Goal: Task Accomplishment & Management: Manage account settings

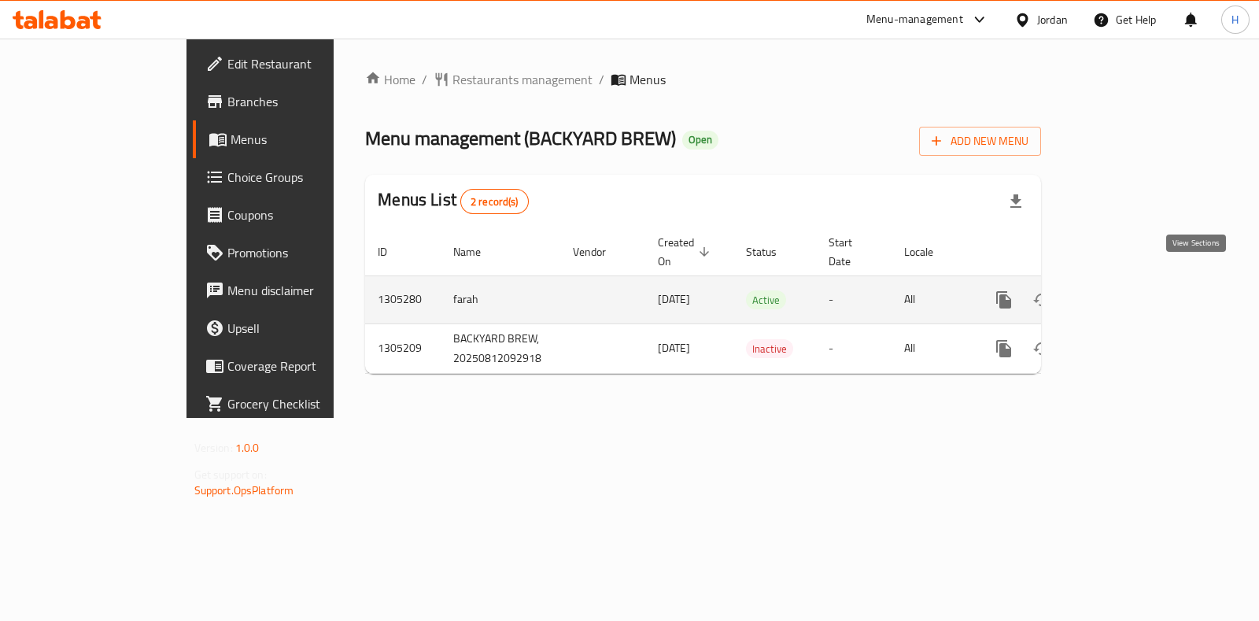
click at [1127, 290] on icon "enhanced table" at bounding box center [1117, 299] width 19 height 19
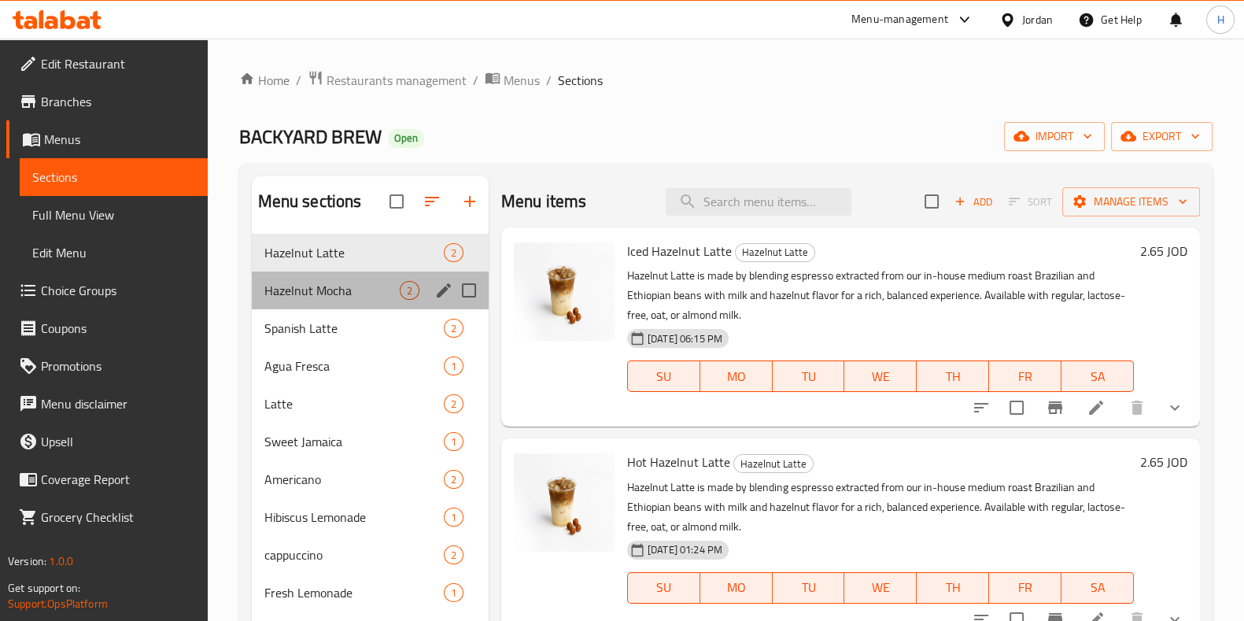
click at [297, 277] on div "Hazelnut Mocha 2" at bounding box center [370, 290] width 237 height 38
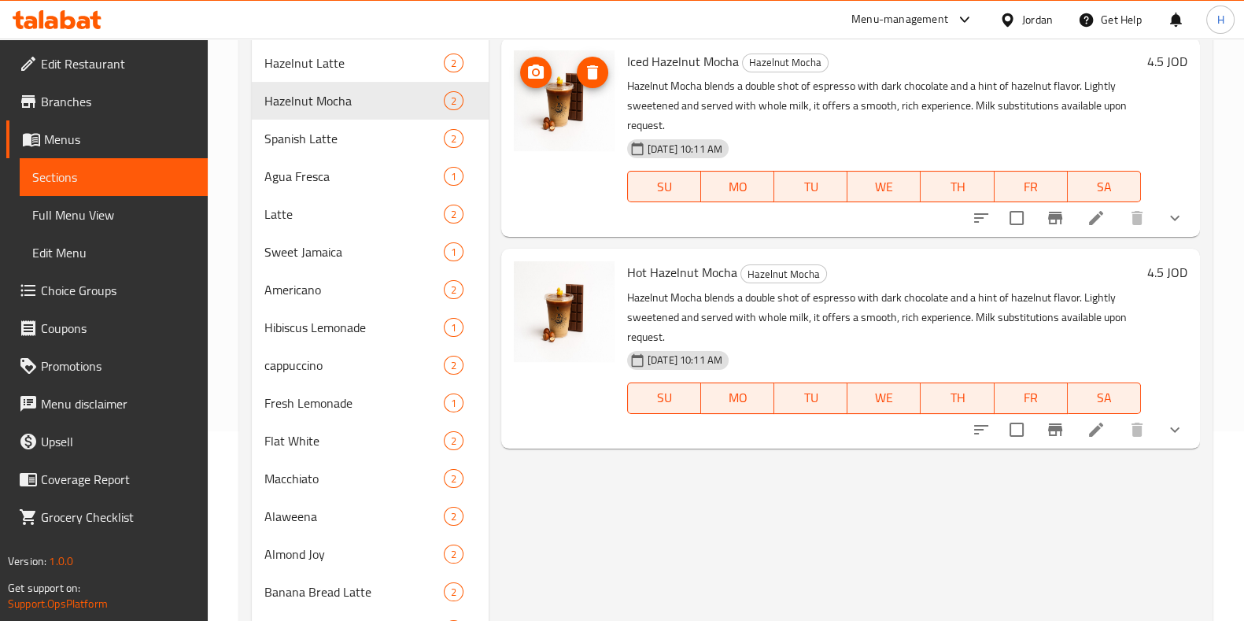
scroll to position [196, 0]
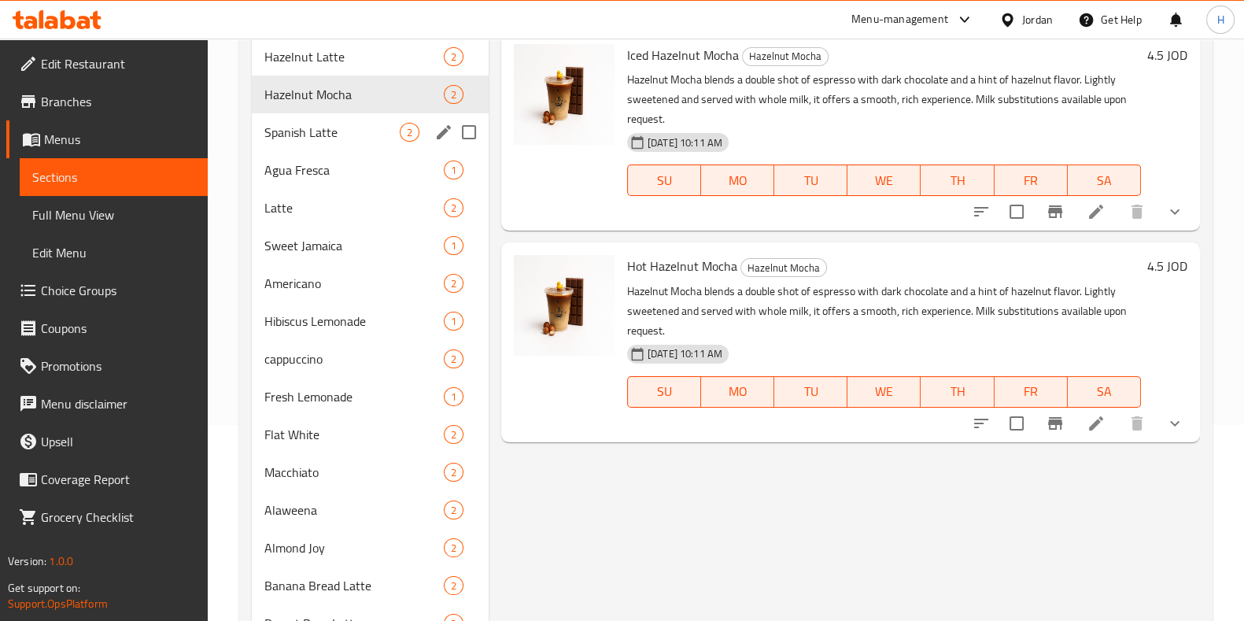
click at [337, 136] on span "Spanish Latte" at bounding box center [331, 132] width 135 height 19
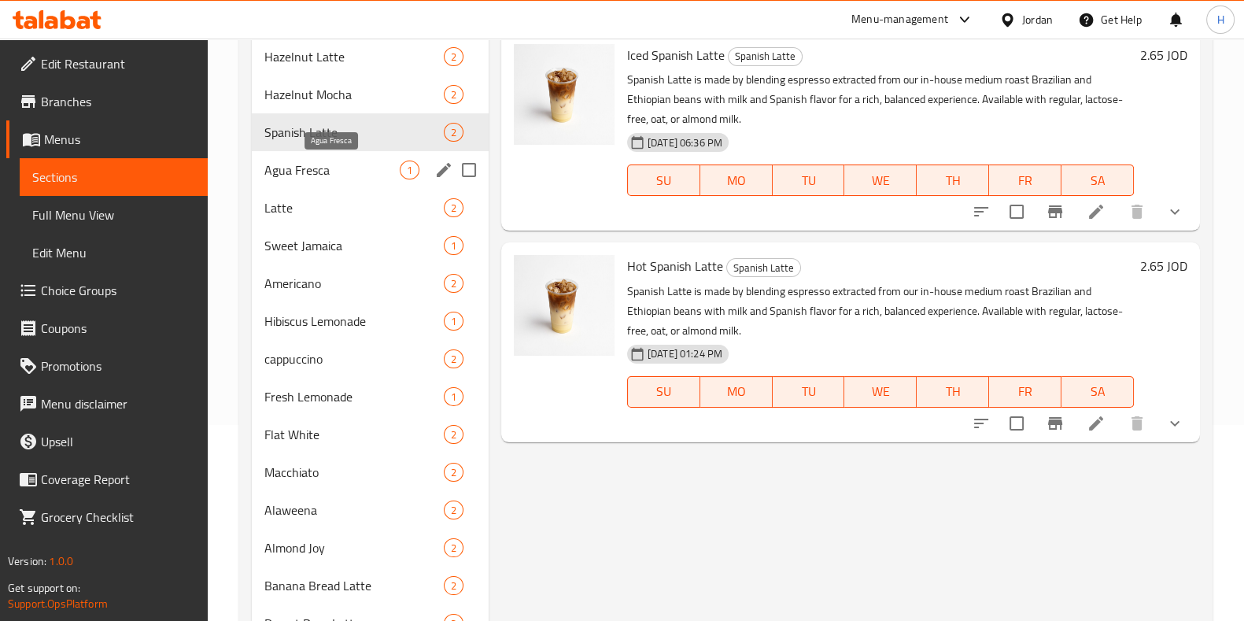
click at [261, 169] on div "Agua Fresca 1" at bounding box center [370, 170] width 237 height 38
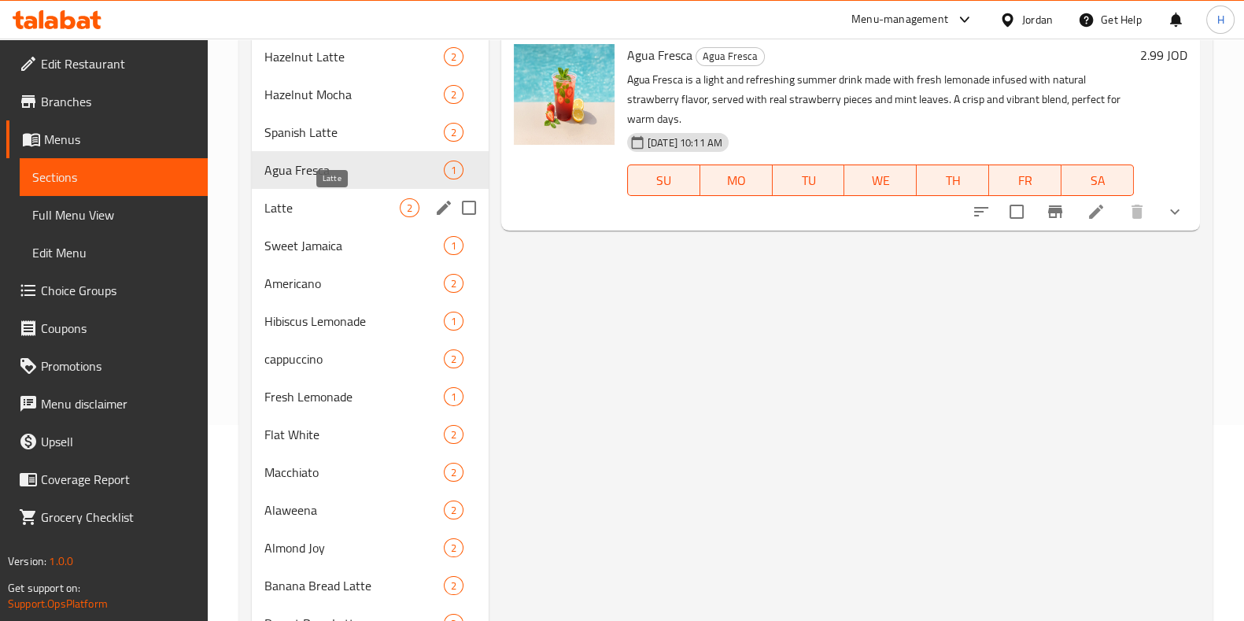
click at [303, 206] on span "Latte" at bounding box center [331, 207] width 135 height 19
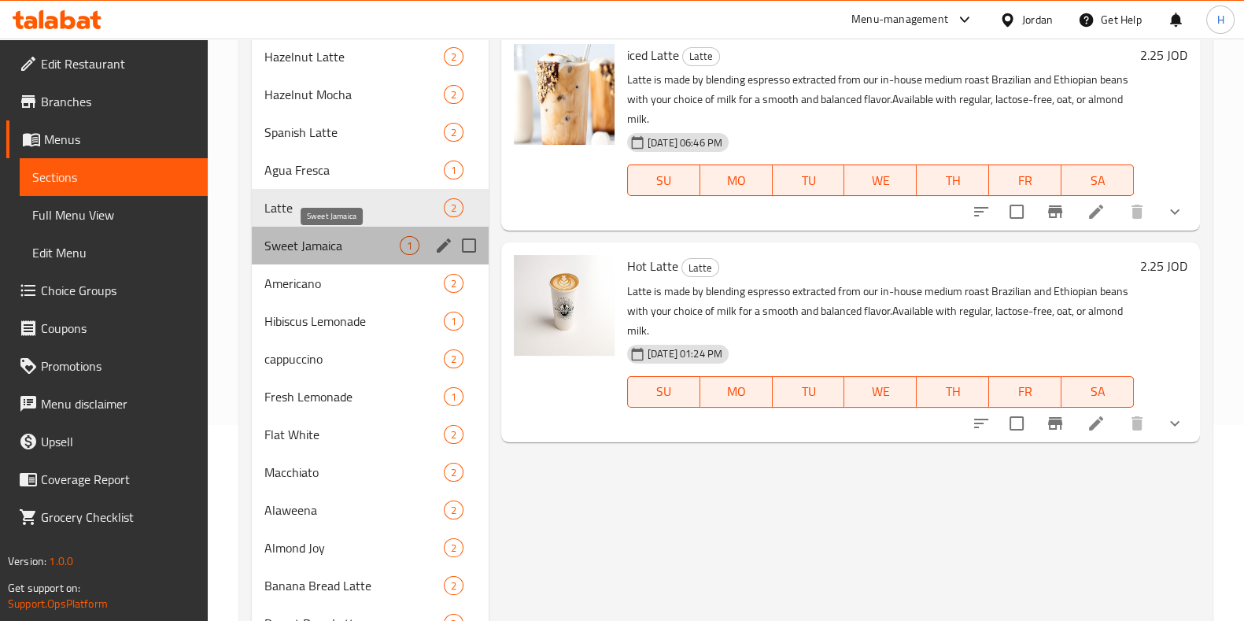
click at [319, 238] on span "Sweet Jamaica" at bounding box center [331, 245] width 135 height 19
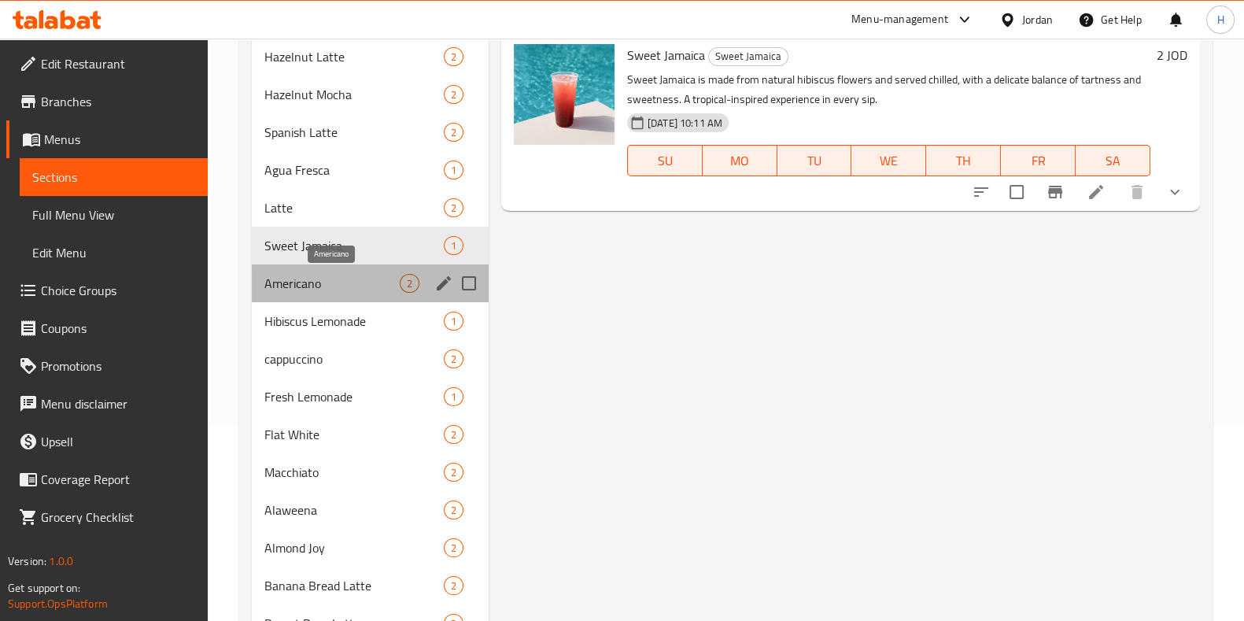
click at [323, 276] on span "Americano" at bounding box center [331, 283] width 135 height 19
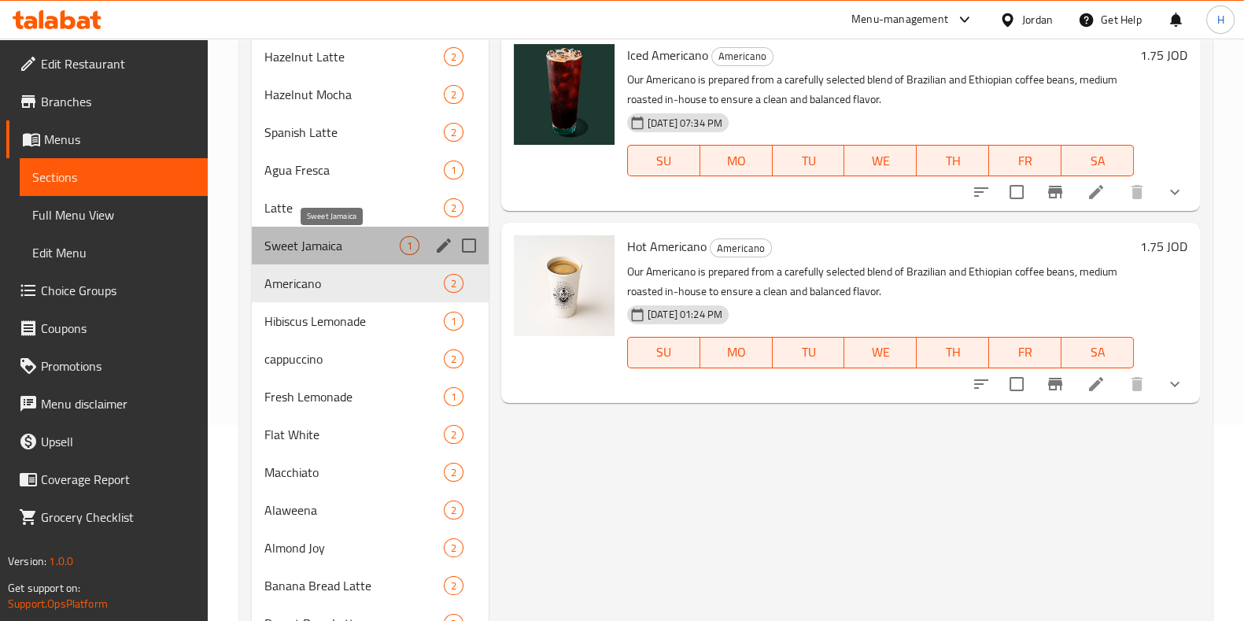
click at [318, 236] on span "Sweet Jamaica" at bounding box center [331, 245] width 135 height 19
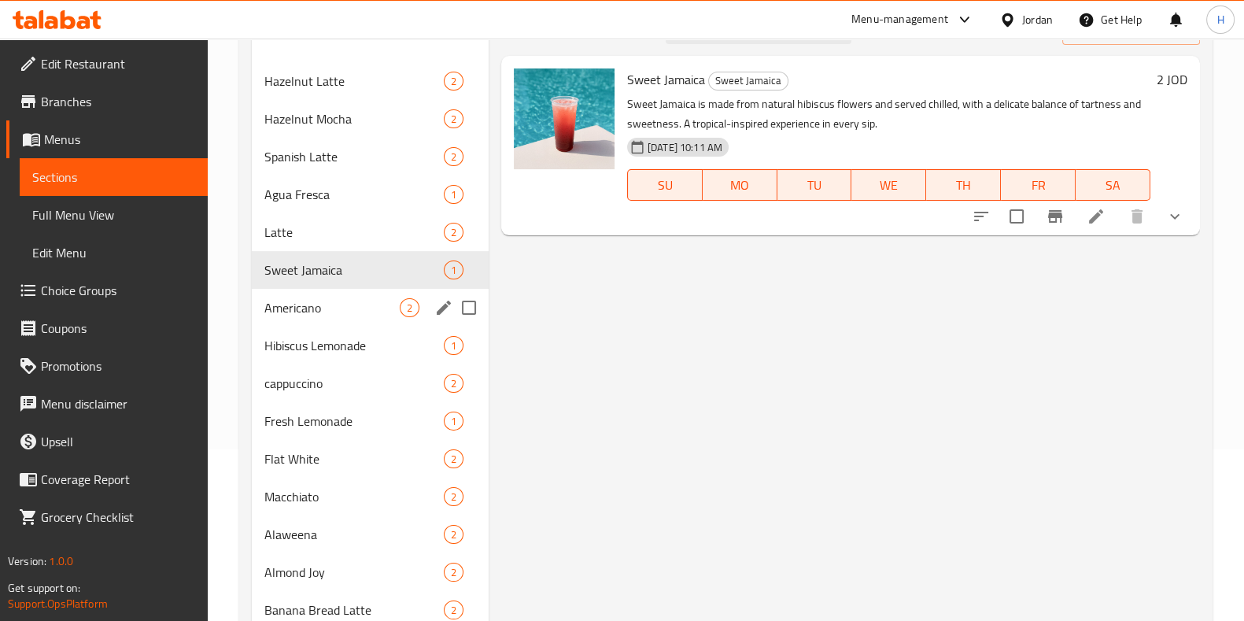
scroll to position [196, 0]
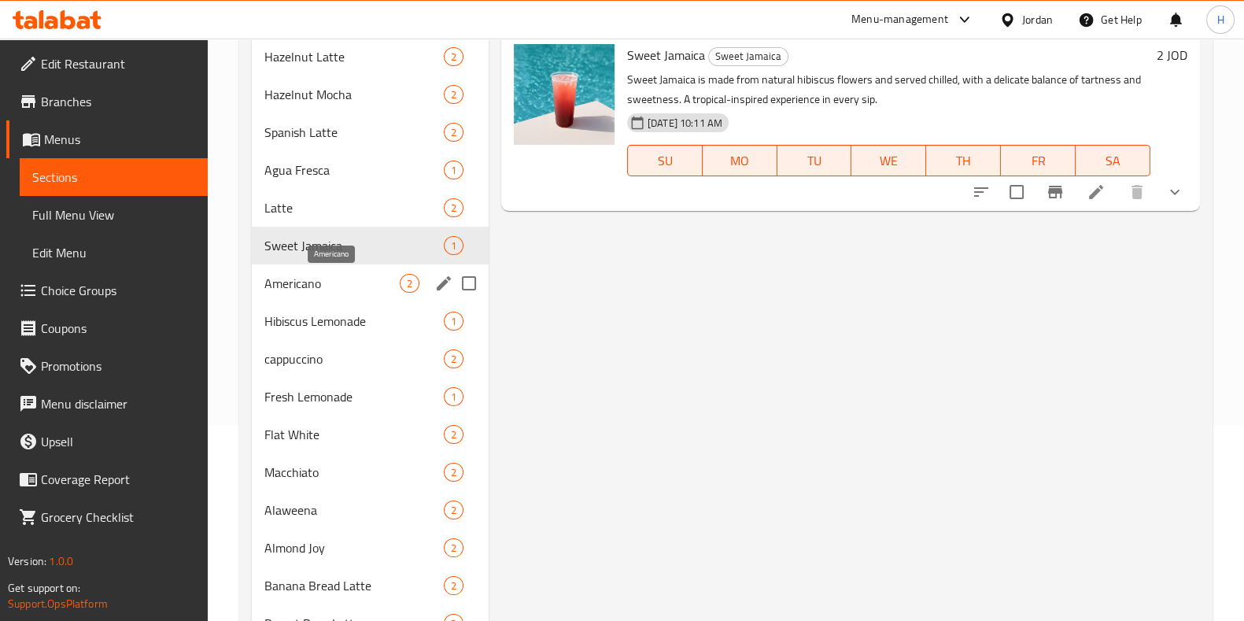
click at [346, 280] on span "Americano" at bounding box center [331, 283] width 135 height 19
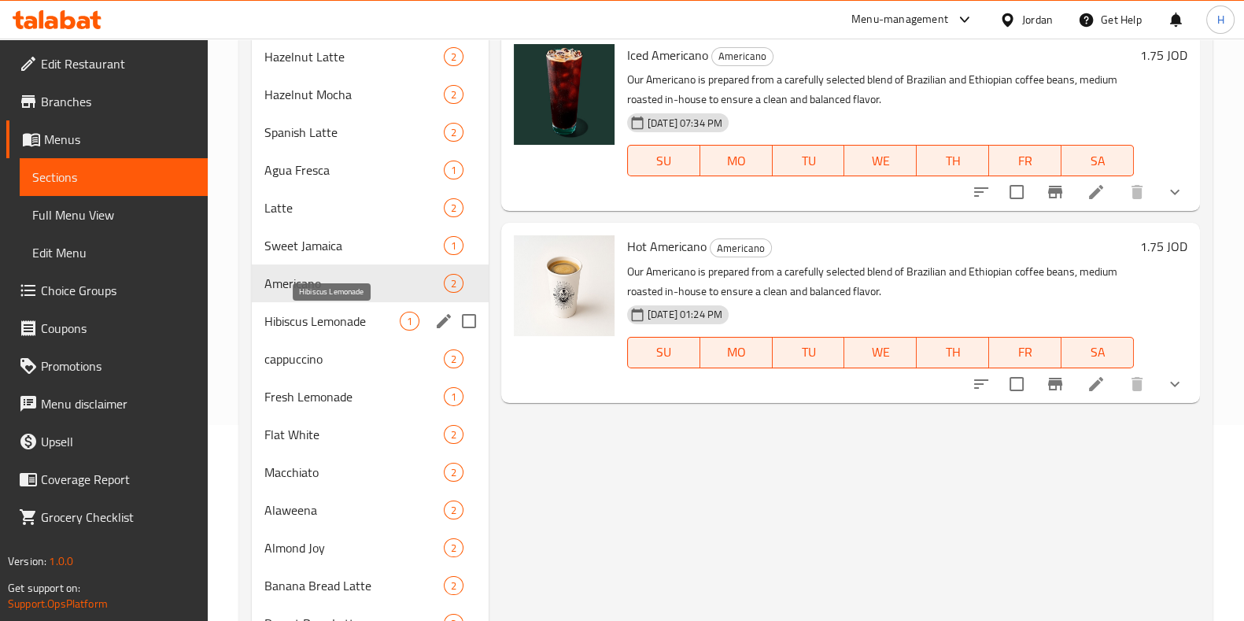
click at [345, 313] on span "Hibiscus Lemonade" at bounding box center [331, 321] width 135 height 19
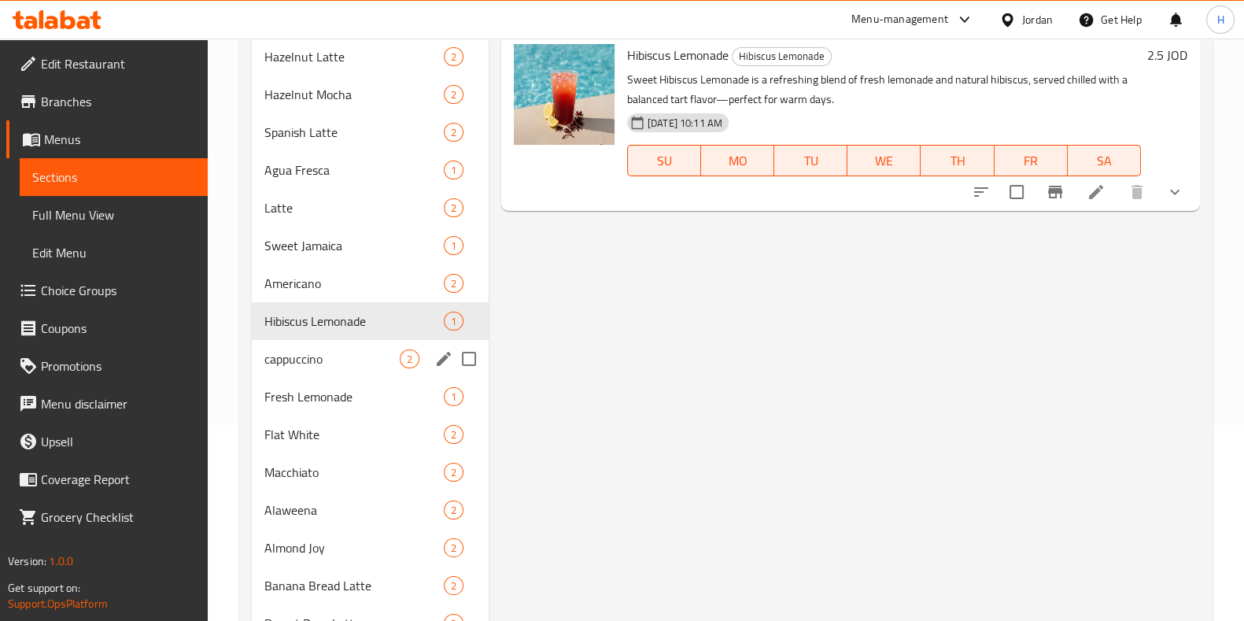
click at [352, 344] on div "cappuccino 2" at bounding box center [370, 359] width 237 height 38
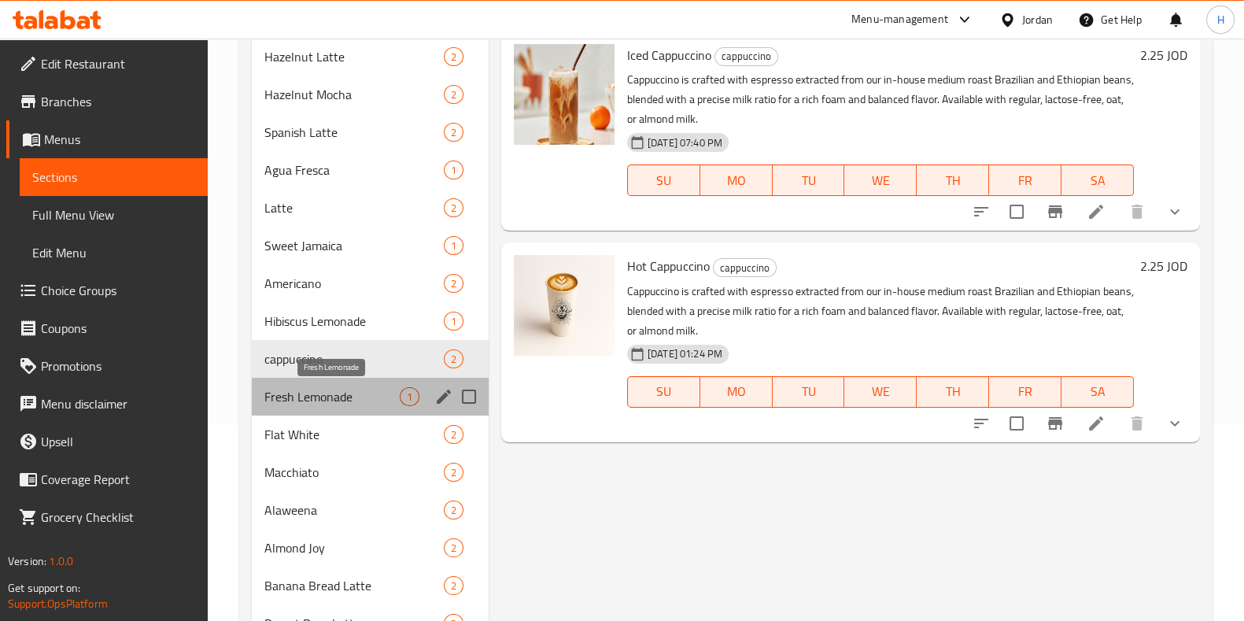
click at [366, 395] on span "Fresh Lemonade" at bounding box center [331, 396] width 135 height 19
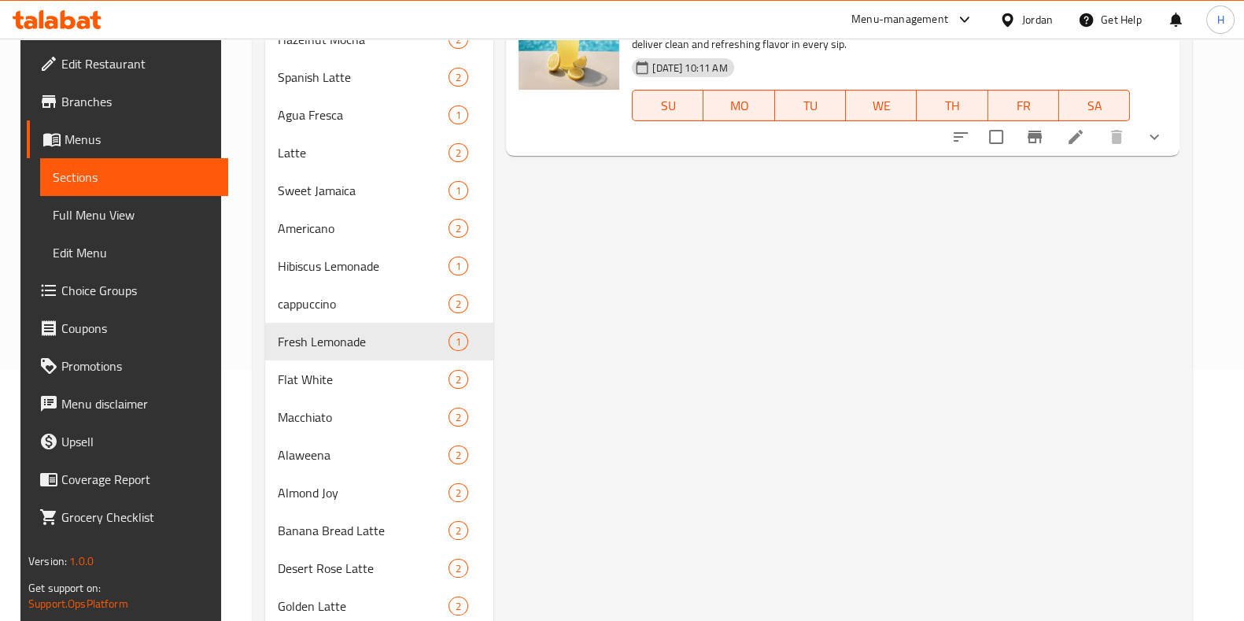
scroll to position [295, 0]
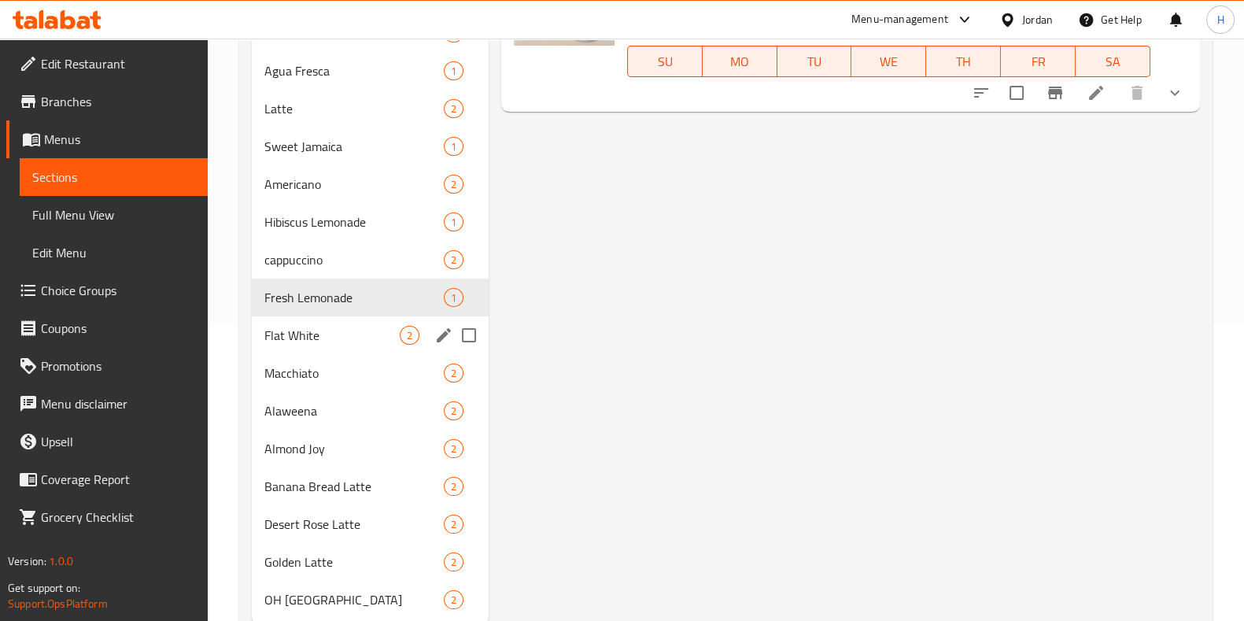
click at [323, 345] on div "Flat White 2" at bounding box center [370, 335] width 237 height 38
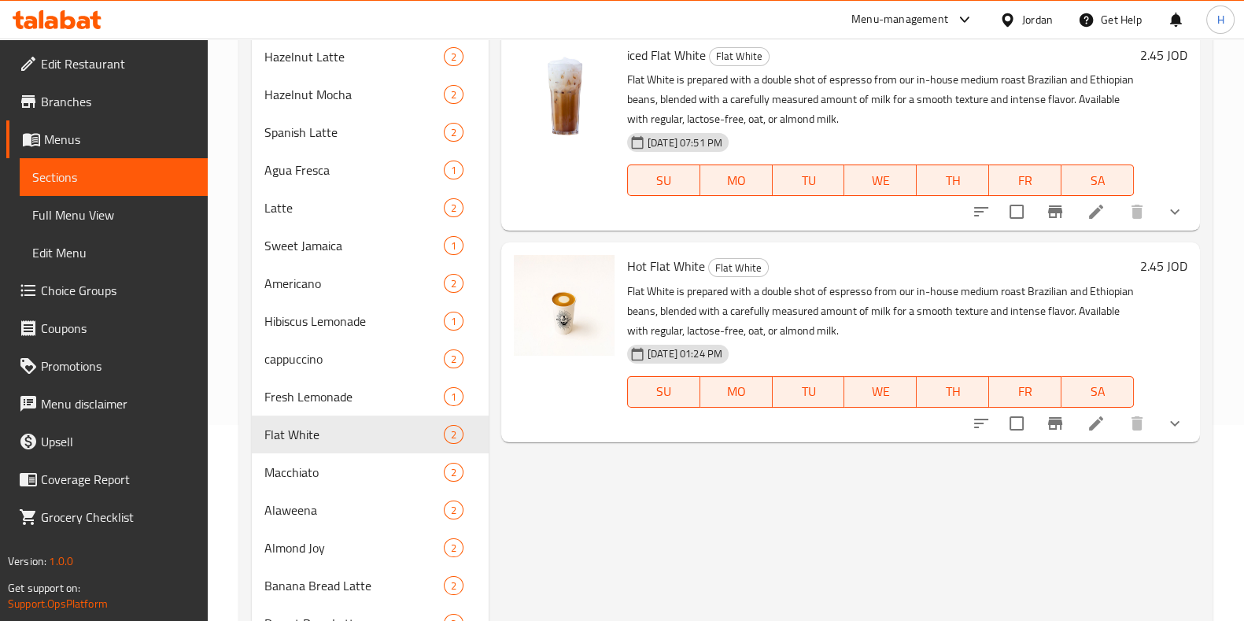
scroll to position [295, 0]
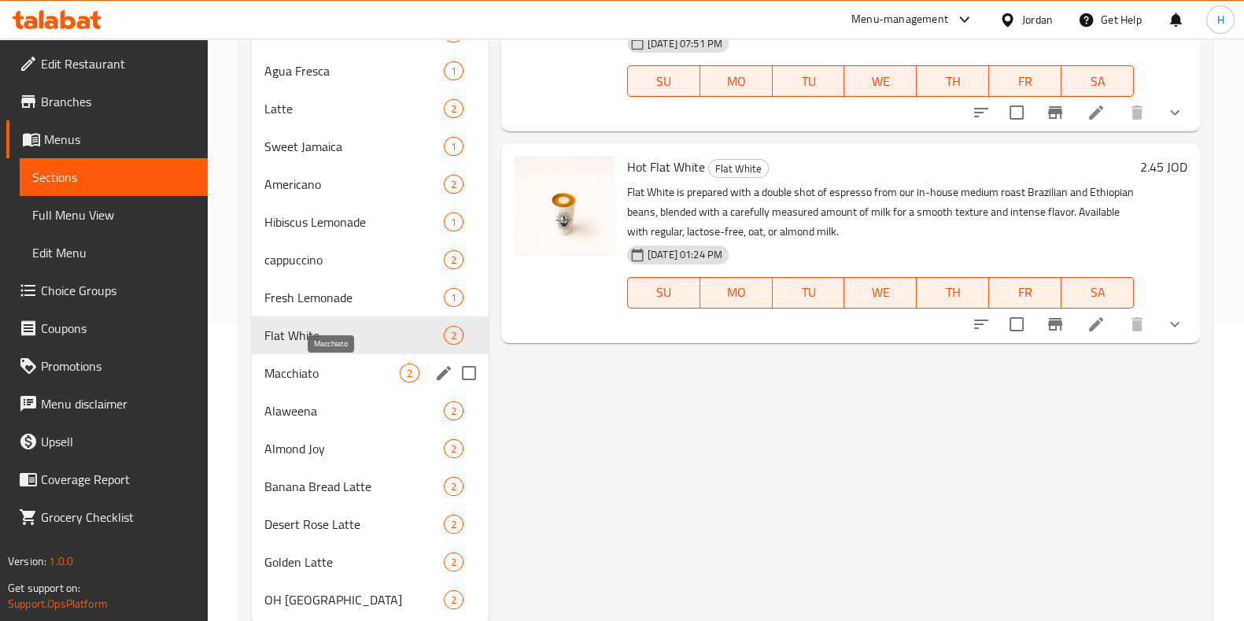
click at [328, 372] on span "Macchiato" at bounding box center [331, 373] width 135 height 19
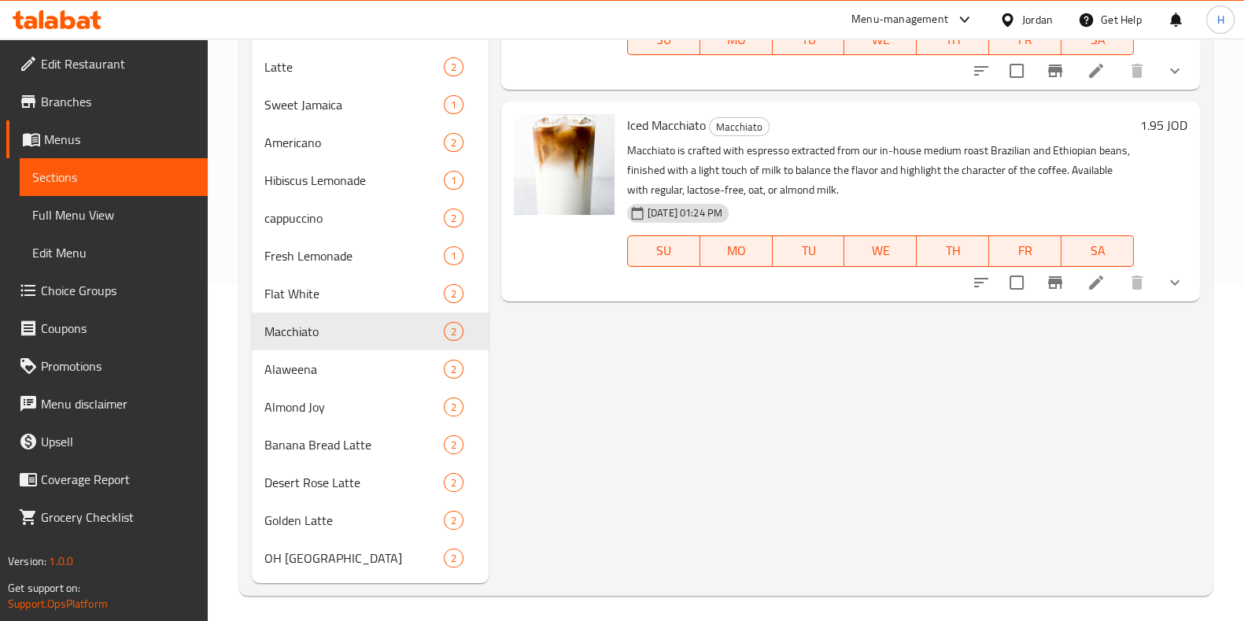
scroll to position [342, 0]
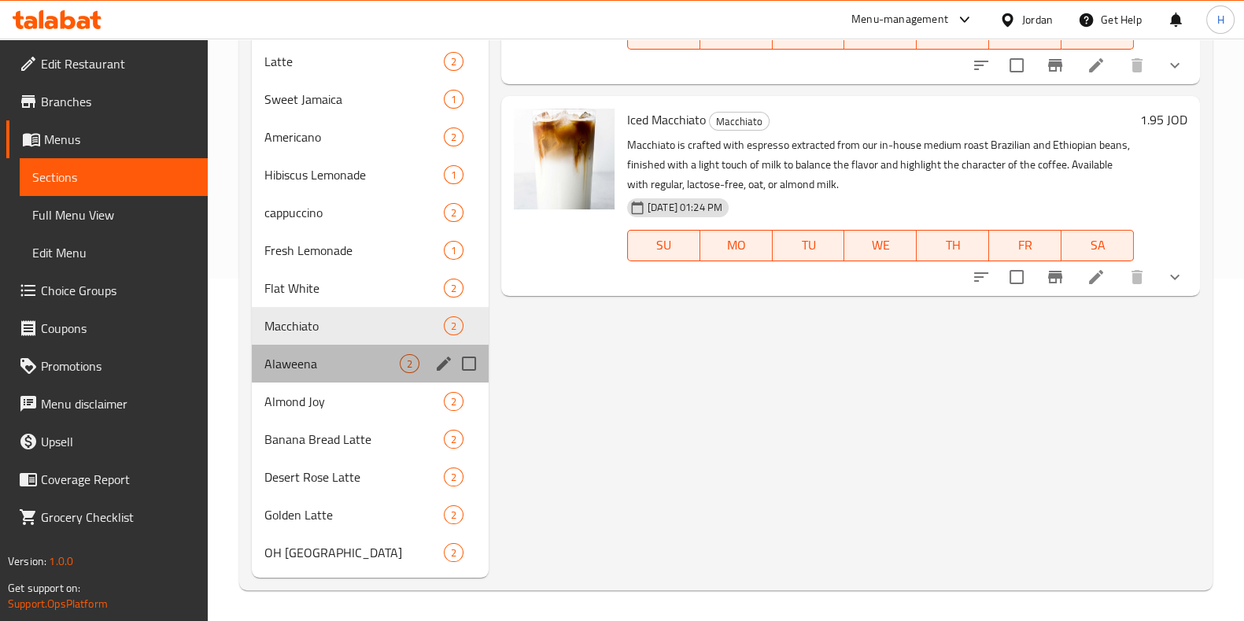
click at [338, 347] on div "Alaweena 2" at bounding box center [370, 364] width 237 height 38
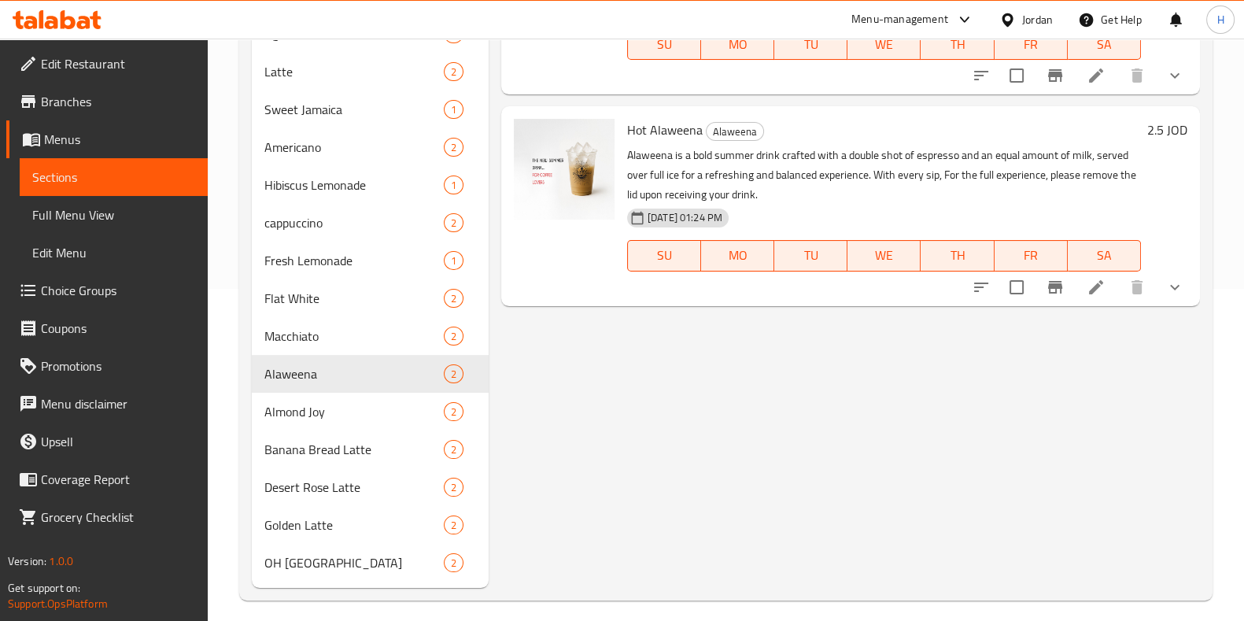
scroll to position [342, 0]
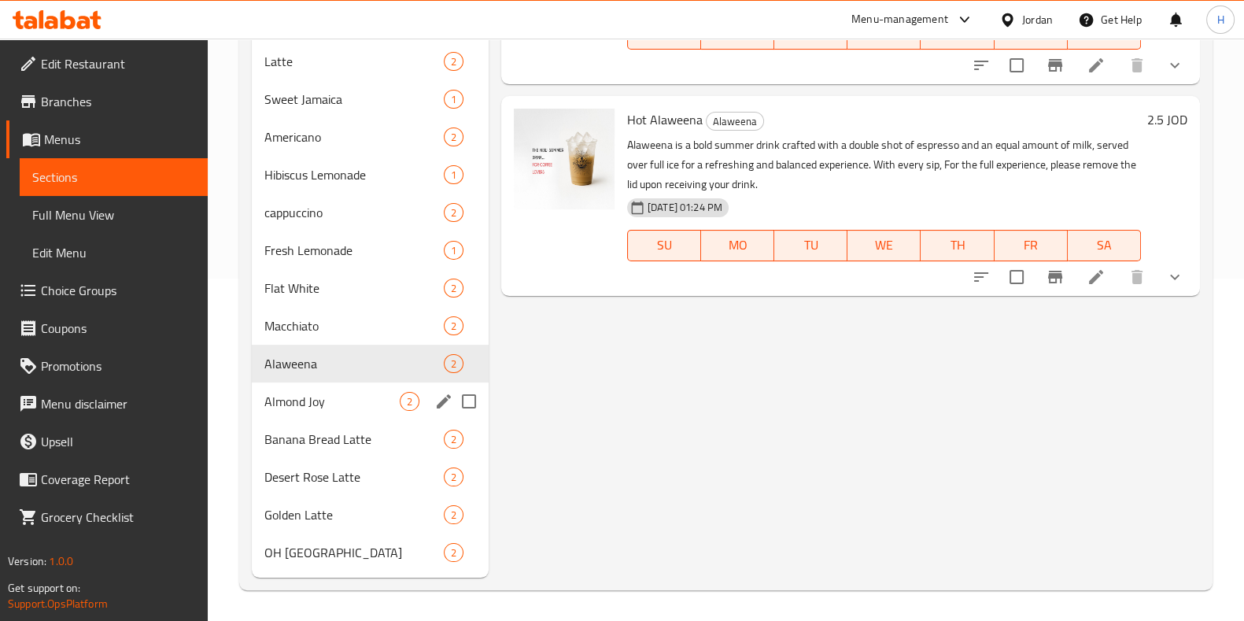
click at [381, 392] on span "Almond Joy" at bounding box center [331, 401] width 135 height 19
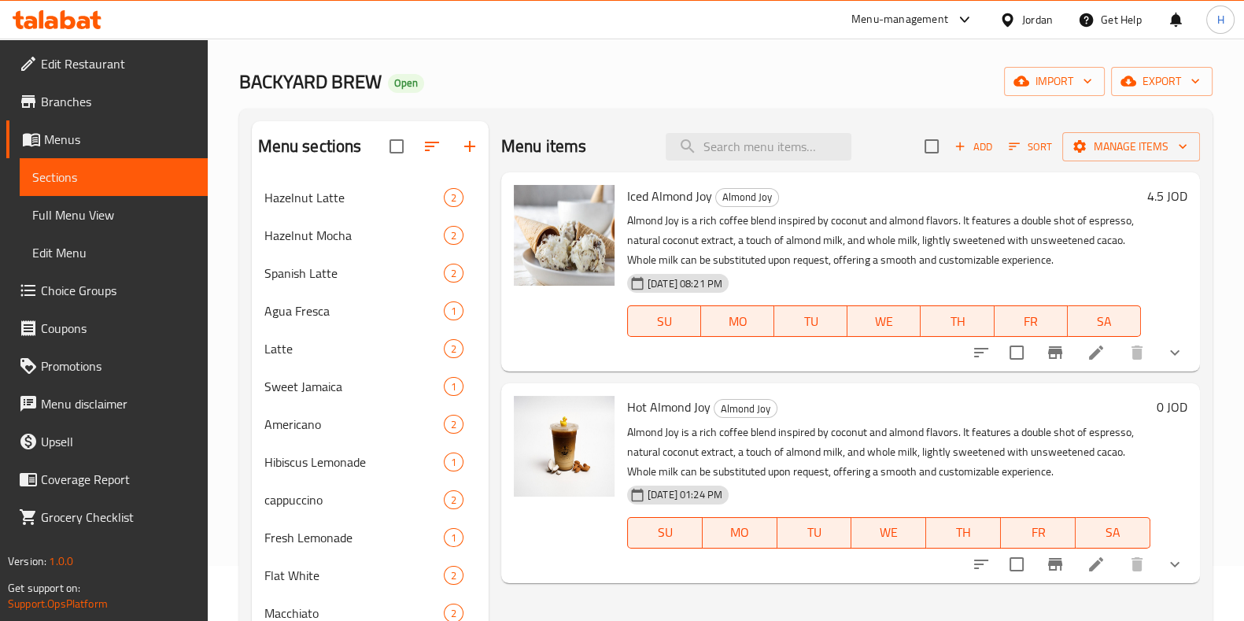
scroll to position [342, 0]
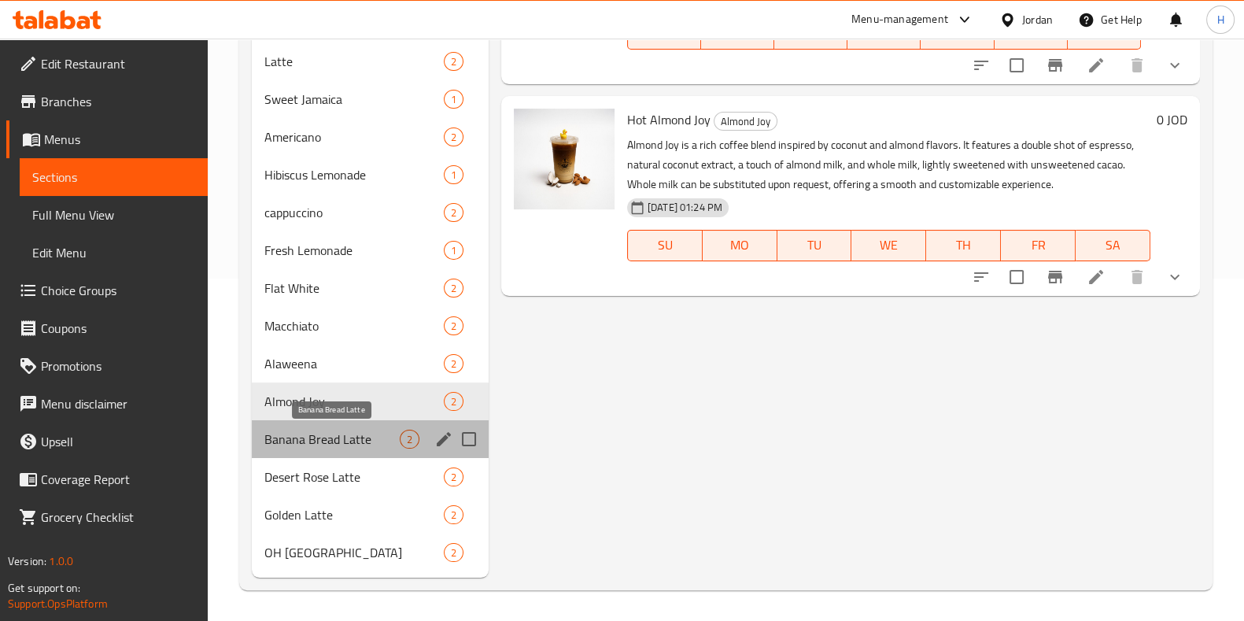
click at [330, 430] on span "Banana Bread Latte" at bounding box center [331, 439] width 135 height 19
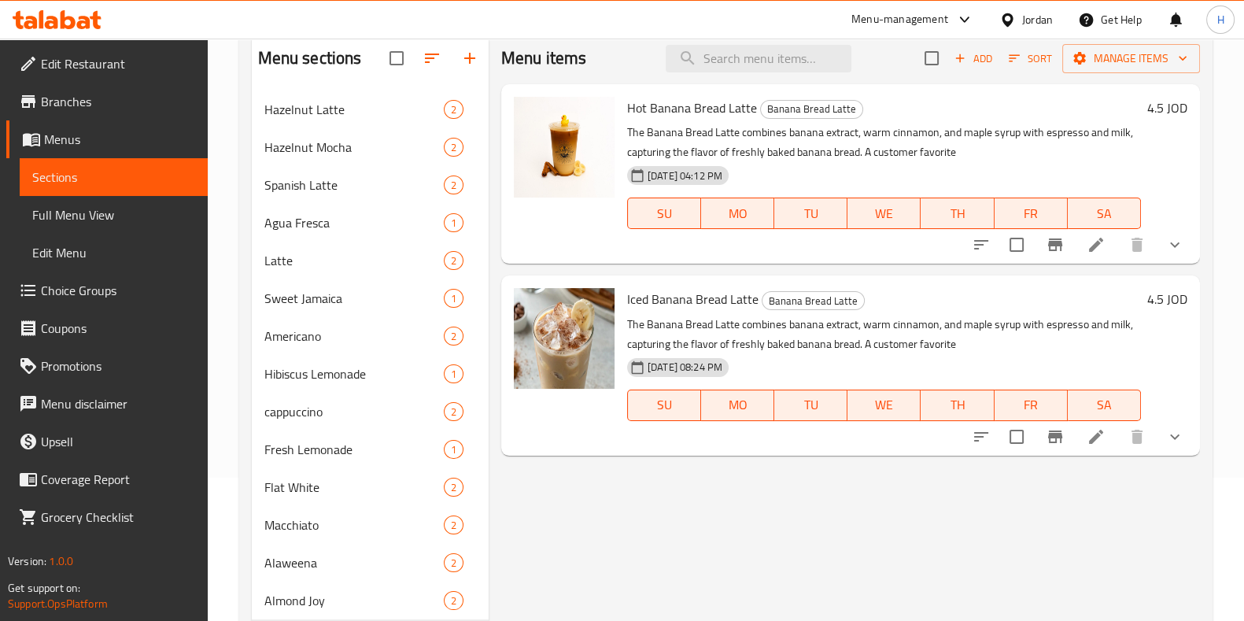
scroll to position [342, 0]
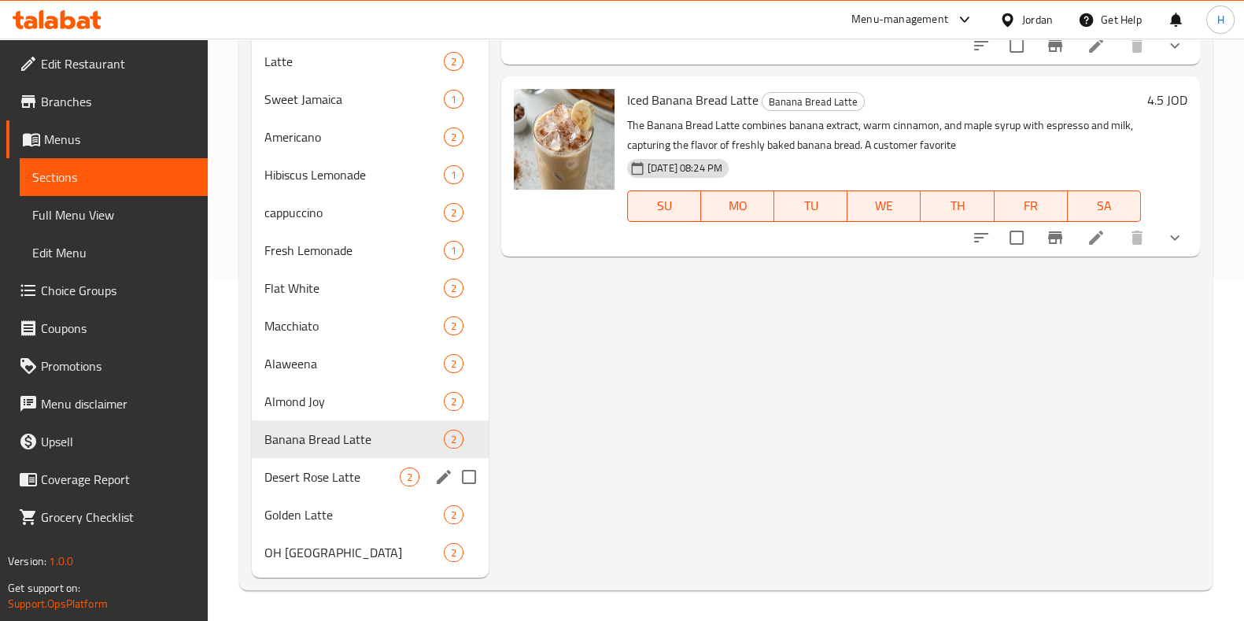
click at [352, 462] on div "Desert Rose Latte 2" at bounding box center [370, 477] width 237 height 38
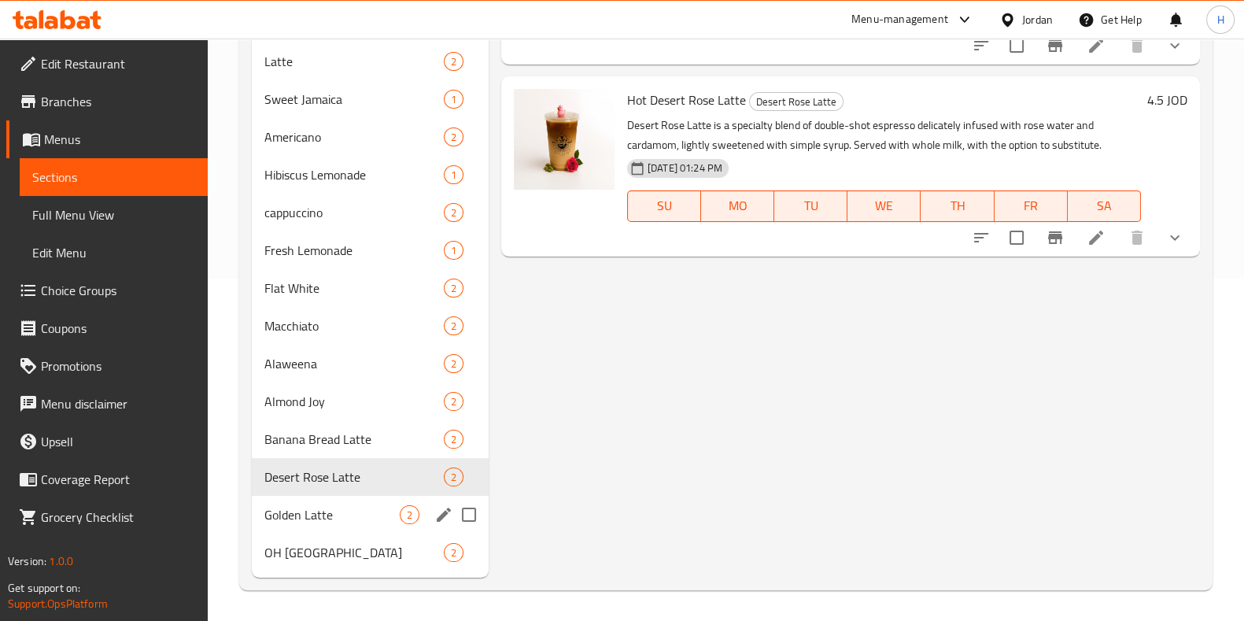
click at [362, 501] on div "Golden Latte 2" at bounding box center [370, 515] width 237 height 38
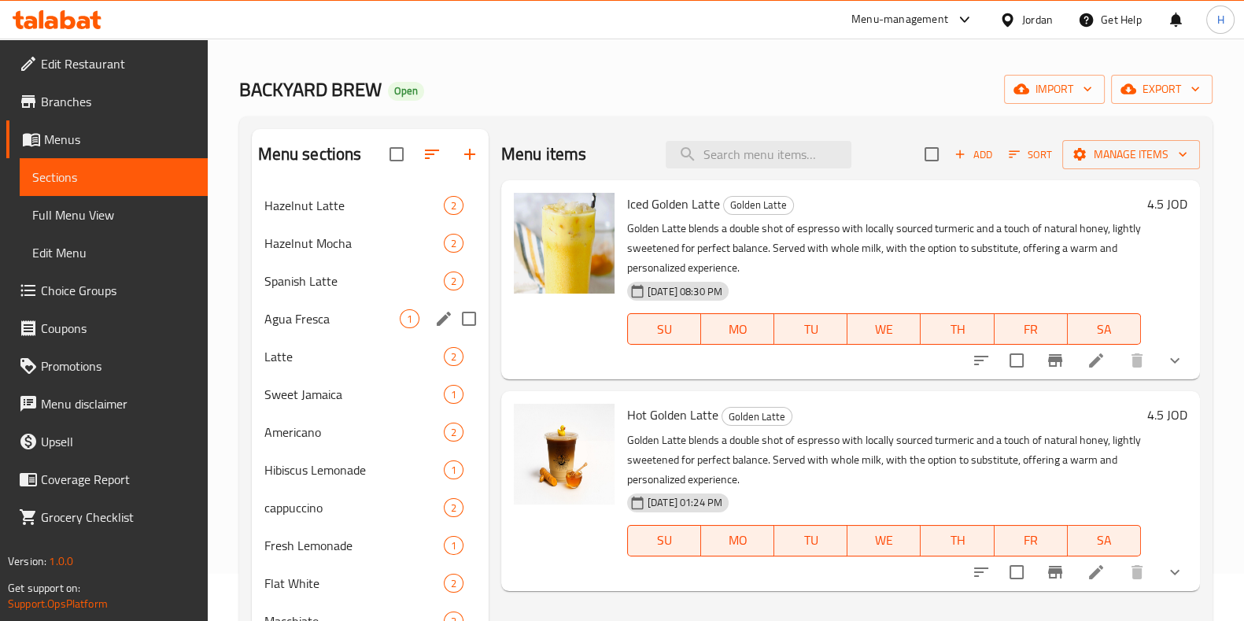
scroll to position [342, 0]
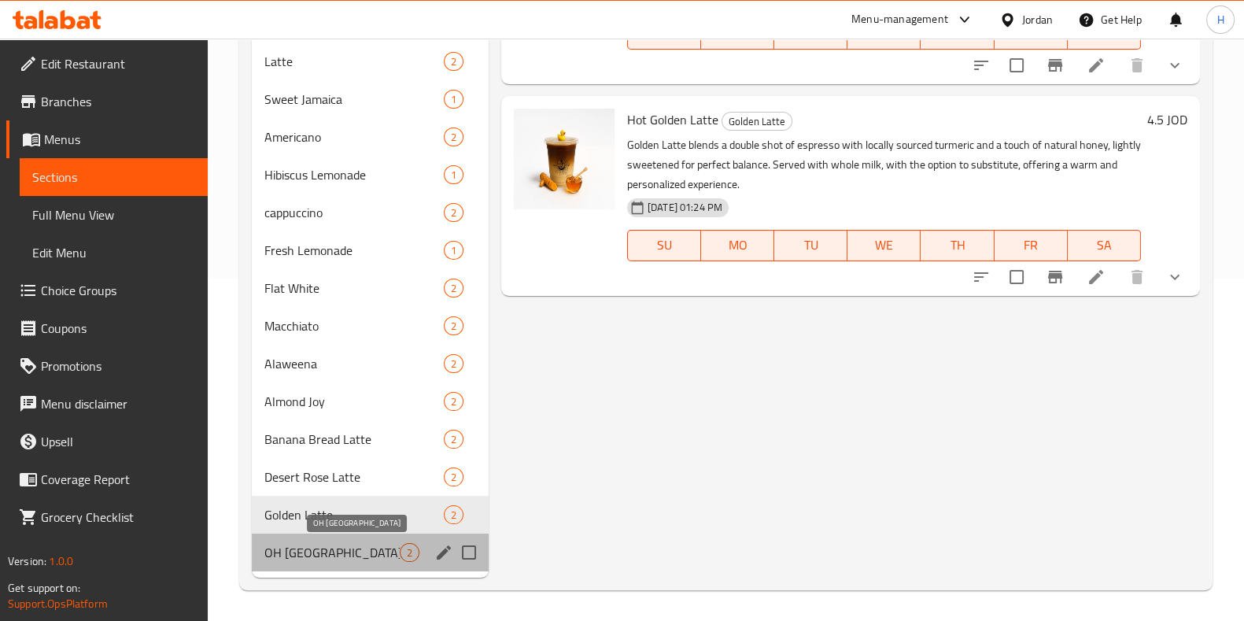
click at [338, 559] on span "OH [GEOGRAPHIC_DATA]" at bounding box center [331, 552] width 135 height 19
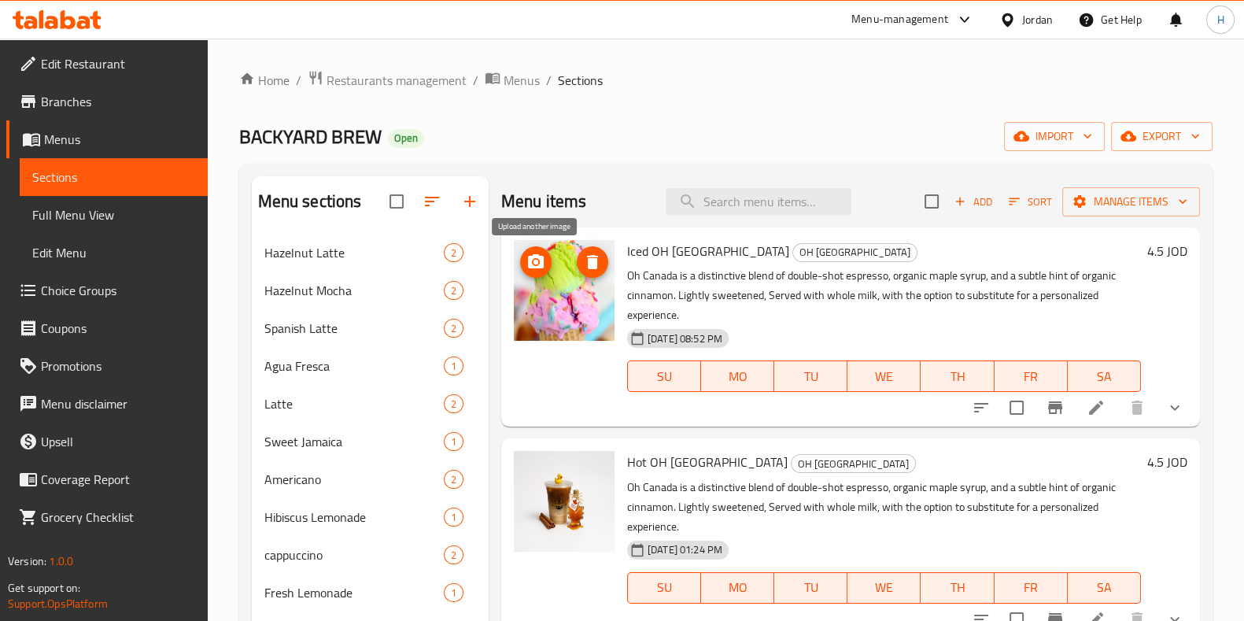
click at [533, 268] on icon "upload picture" at bounding box center [535, 262] width 19 height 19
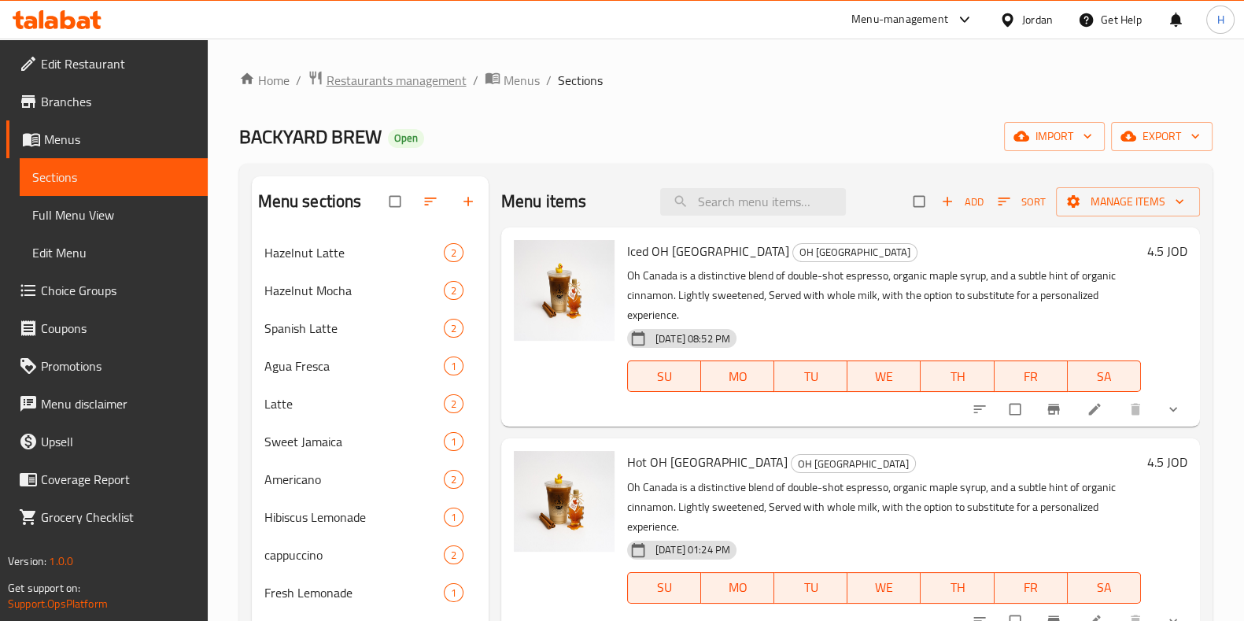
click at [443, 76] on span "Restaurants management" at bounding box center [397, 80] width 140 height 19
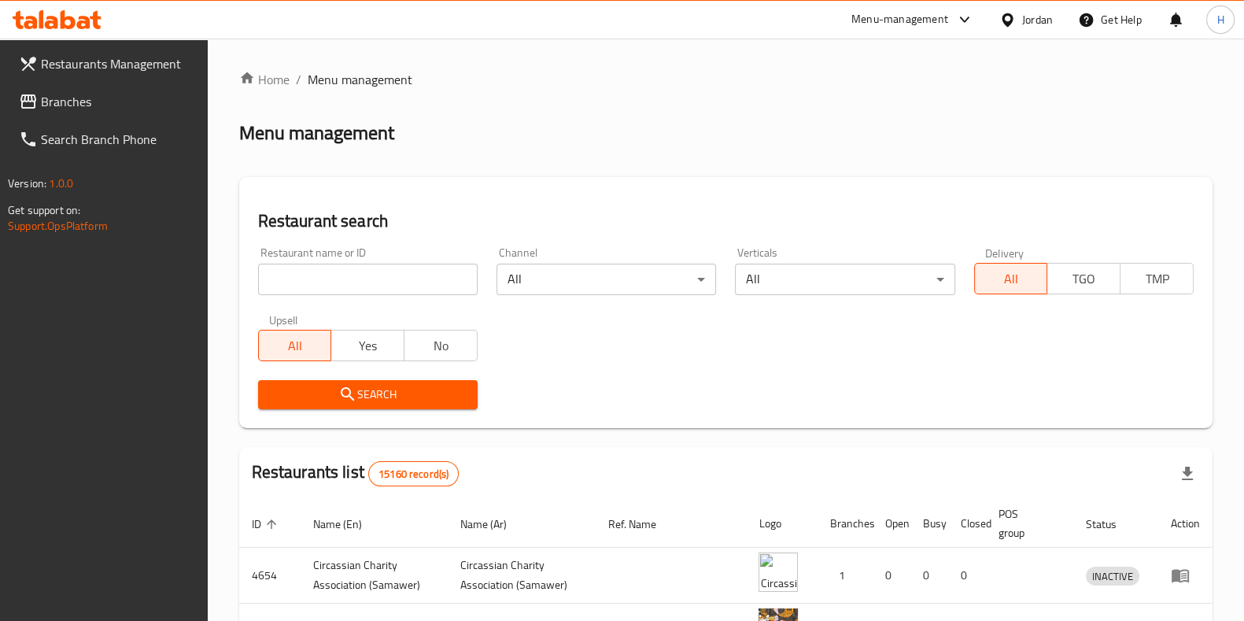
click at [420, 279] on input "search" at bounding box center [368, 279] width 220 height 31
type input "ث"
click button "Search" at bounding box center [368, 394] width 220 height 29
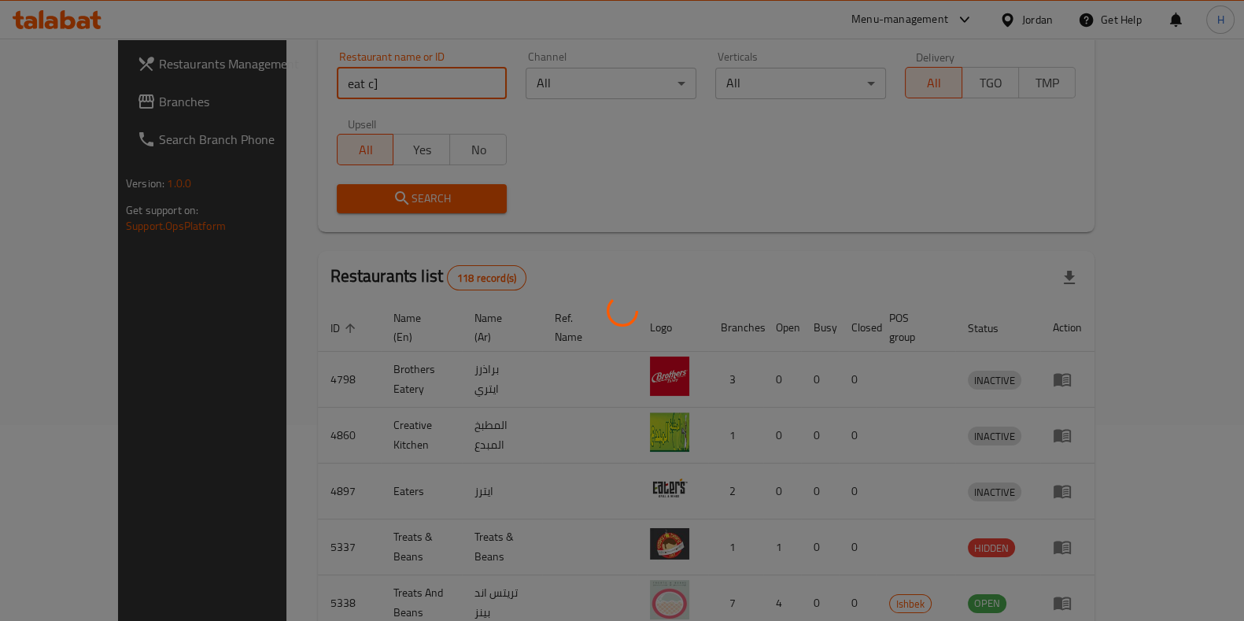
scroll to position [21, 0]
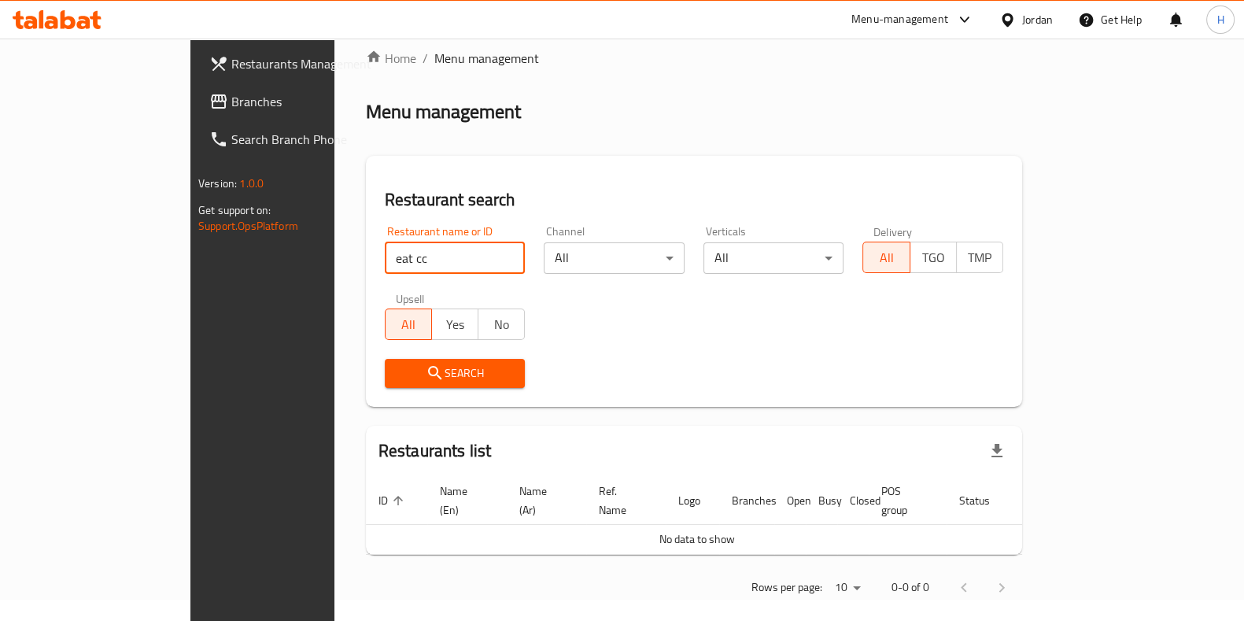
click button "Search" at bounding box center [455, 373] width 141 height 29
type input "eat c"
click button "Search" at bounding box center [455, 373] width 141 height 29
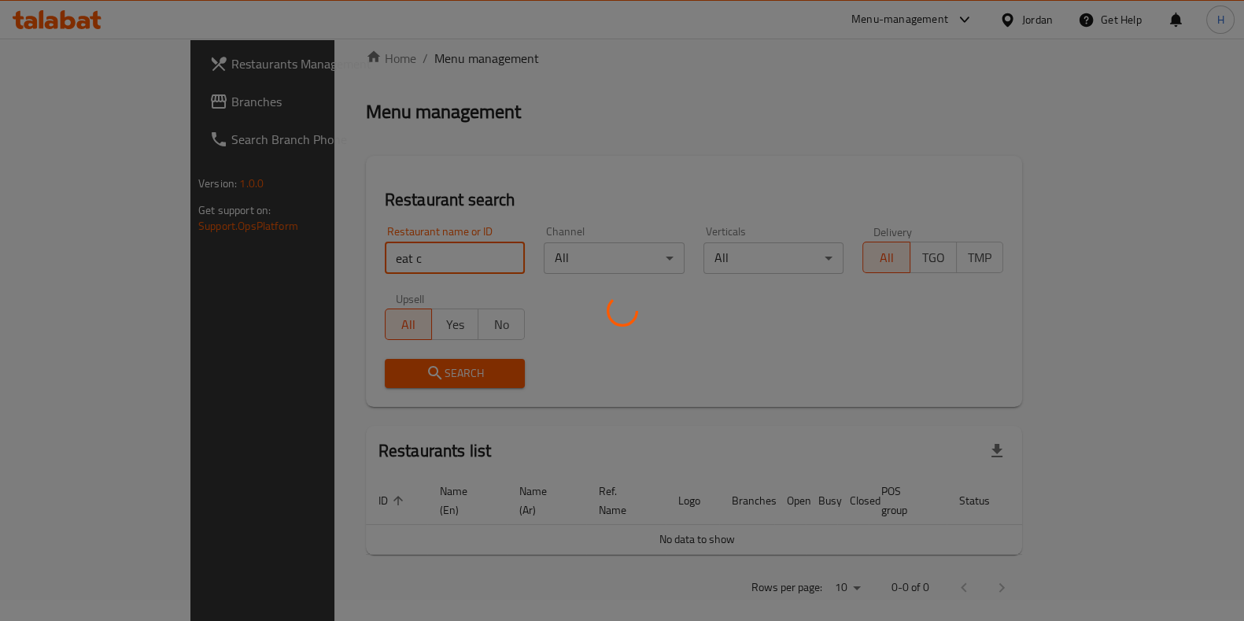
scroll to position [196, 0]
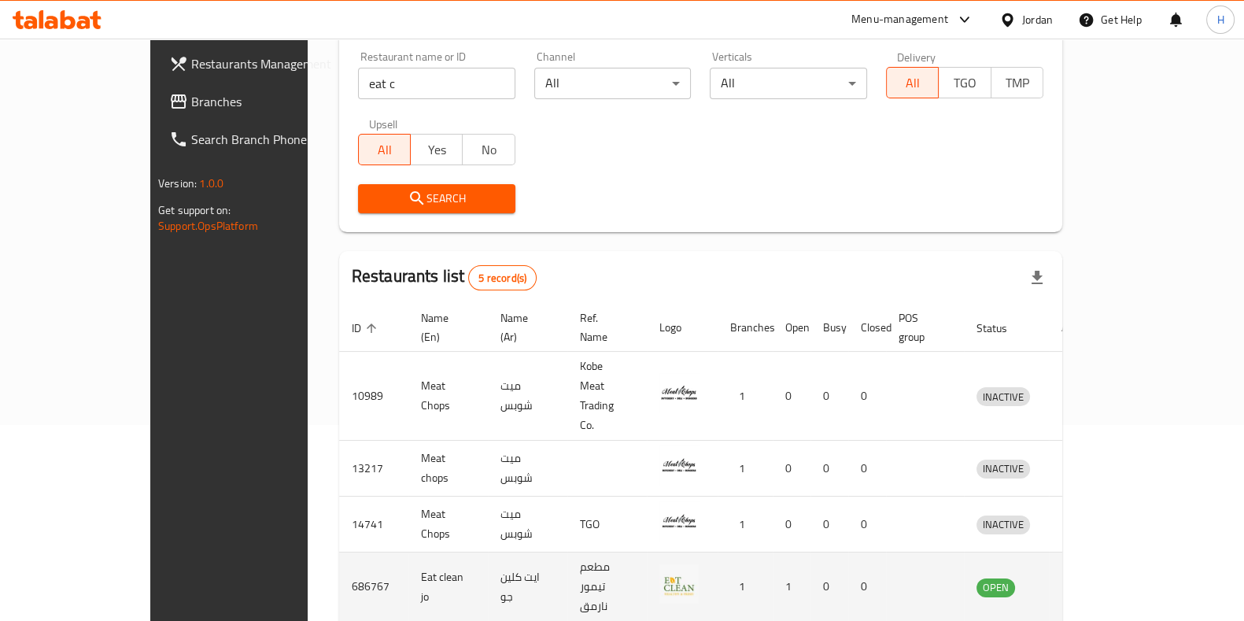
click at [603, 552] on td "مطعم تيمور نارمق" at bounding box center [606, 586] width 79 height 69
copy td "مطعم تيمور نارمق"
